Goal: Task Accomplishment & Management: Use online tool/utility

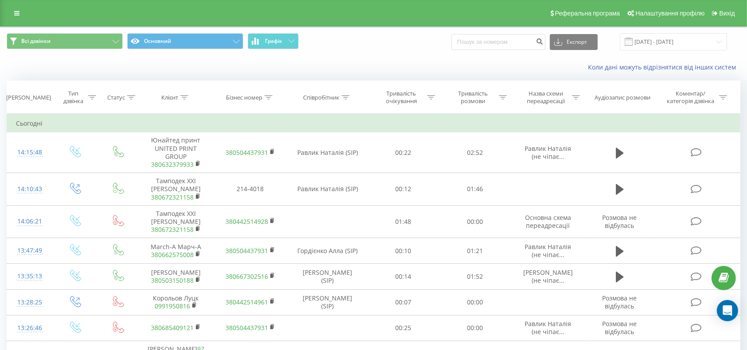
click at [17, 13] on icon at bounding box center [16, 13] width 5 height 6
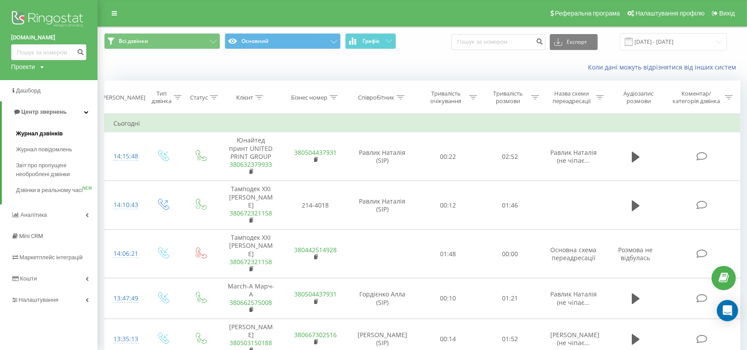
click at [50, 133] on span "Журнал дзвінків" at bounding box center [39, 133] width 47 height 9
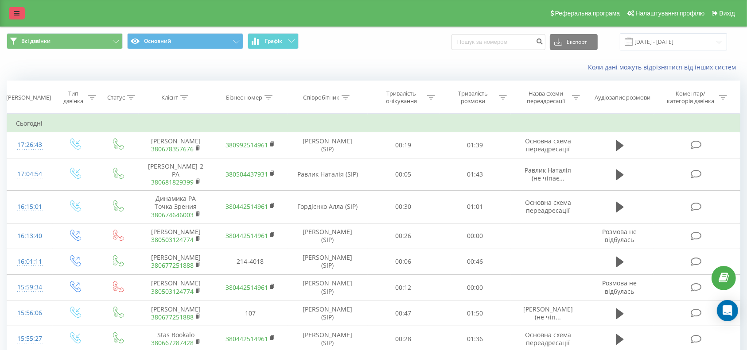
click at [12, 10] on link at bounding box center [17, 13] width 16 height 12
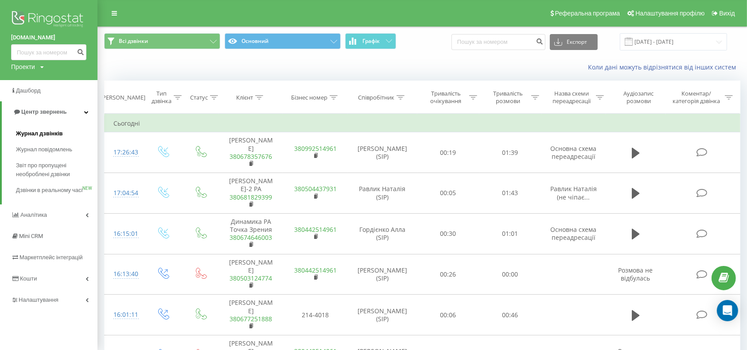
click at [33, 131] on span "Журнал дзвінків" at bounding box center [39, 133] width 47 height 9
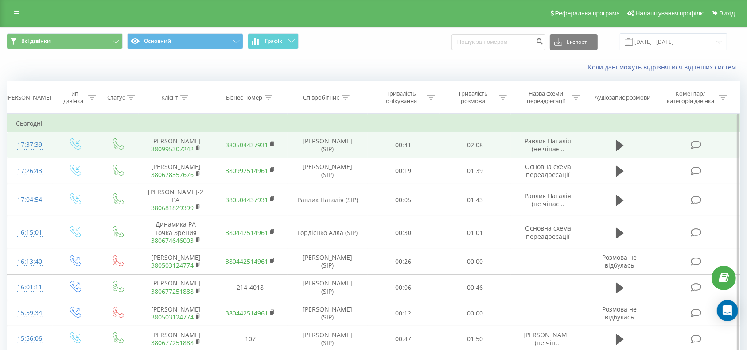
click at [183, 153] on link "380995307242" at bounding box center [172, 149] width 43 height 8
